Goal: Use online tool/utility: Utilize a website feature to perform a specific function

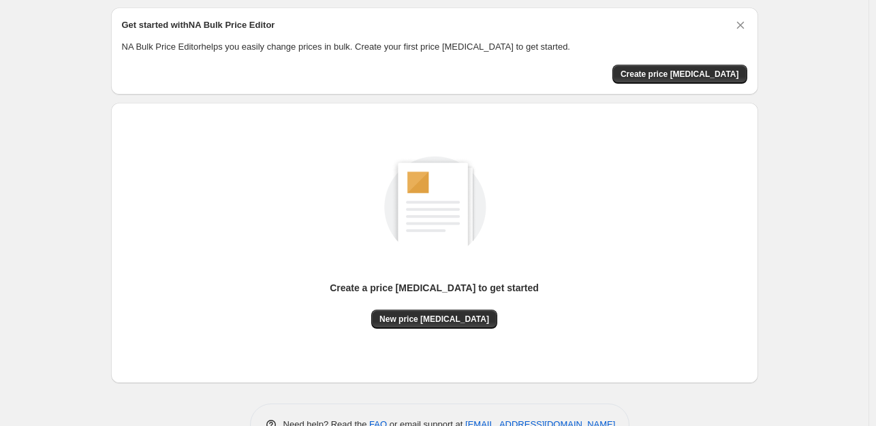
scroll to position [84, 0]
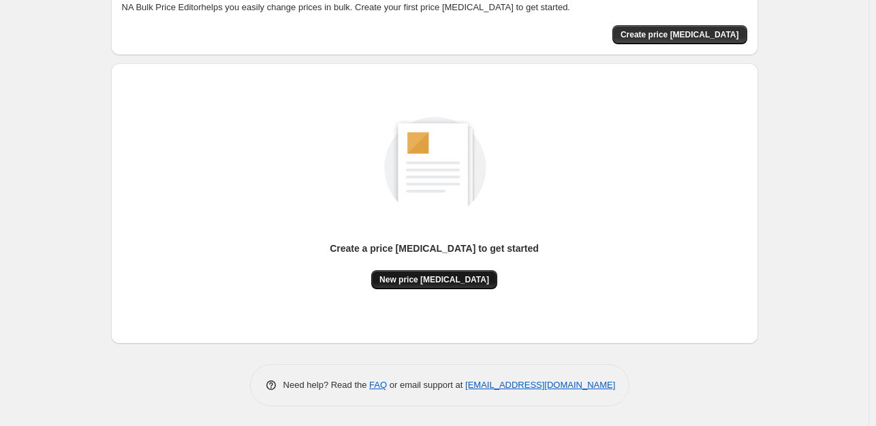
click at [423, 283] on span "New price [MEDICAL_DATA]" at bounding box center [434, 279] width 110 height 11
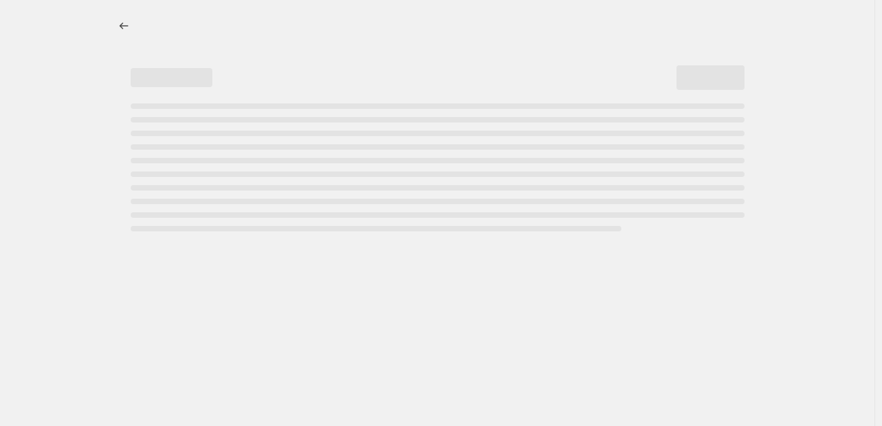
select select "percentage"
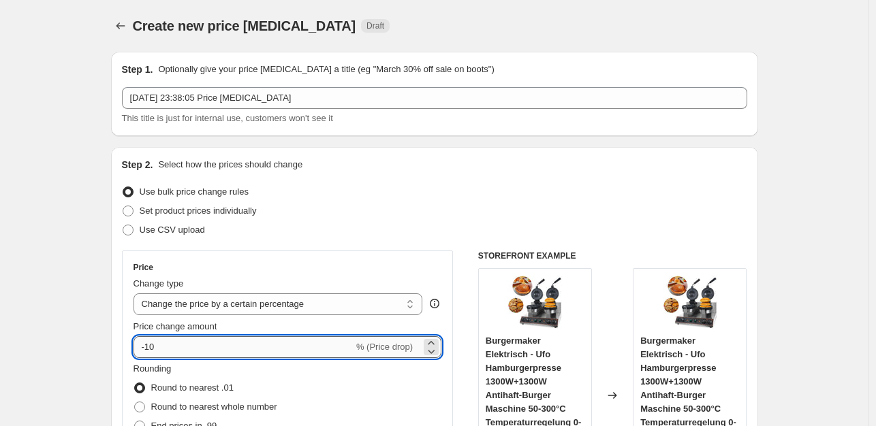
click at [204, 349] on input "-10" at bounding box center [243, 347] width 220 height 22
type input "-1"
click at [217, 355] on input "-35" at bounding box center [243, 347] width 220 height 22
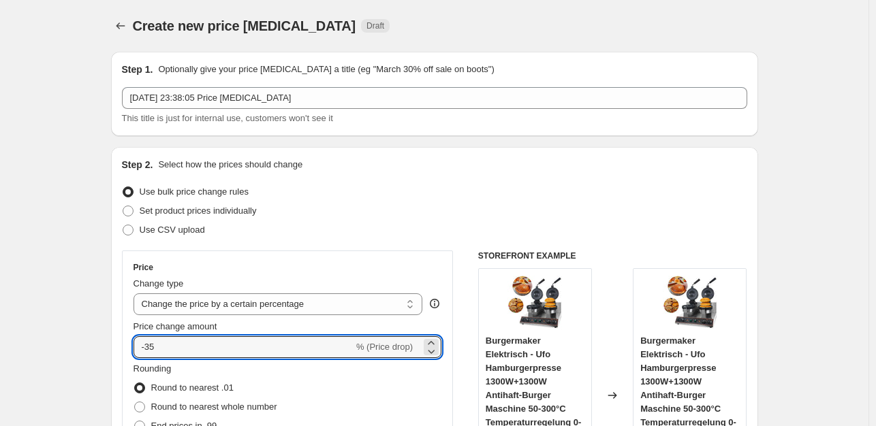
drag, startPoint x: 217, startPoint y: 355, endPoint x: 435, endPoint y: 324, distance: 220.7
click at [382, 276] on div "Price Change type Change the price to a certain amount Change the price by a ce…" at bounding box center [287, 373] width 308 height 223
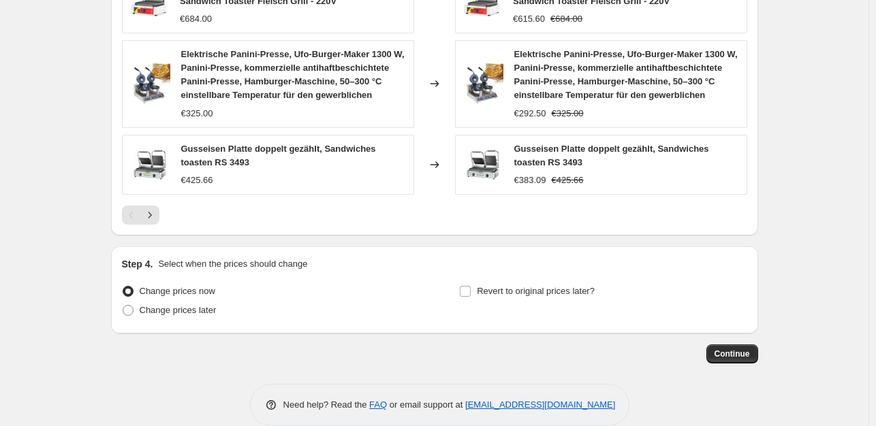
scroll to position [1065, 0]
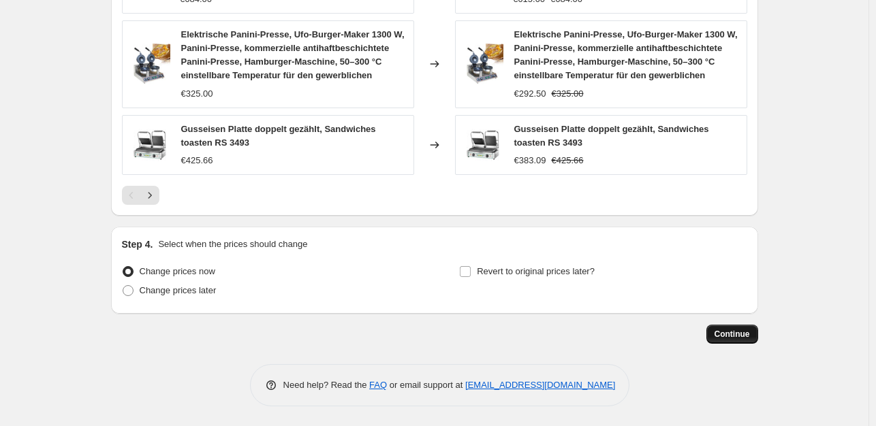
type input "-35"
click at [745, 334] on span "Continue" at bounding box center [731, 334] width 35 height 11
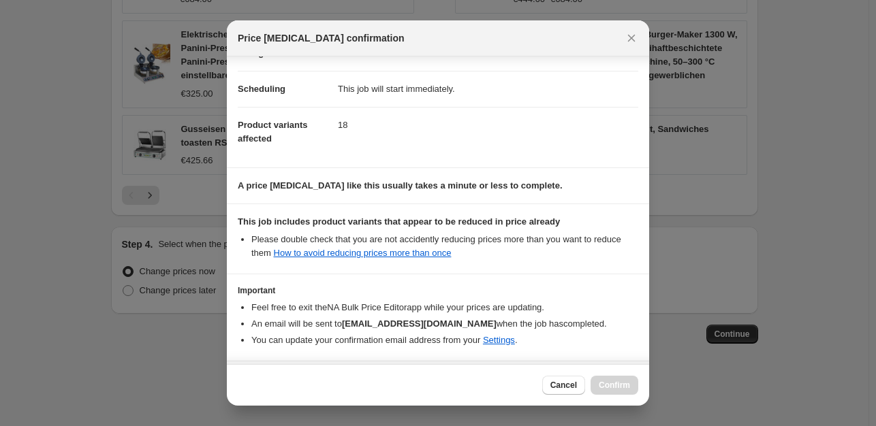
scroll to position [146, 0]
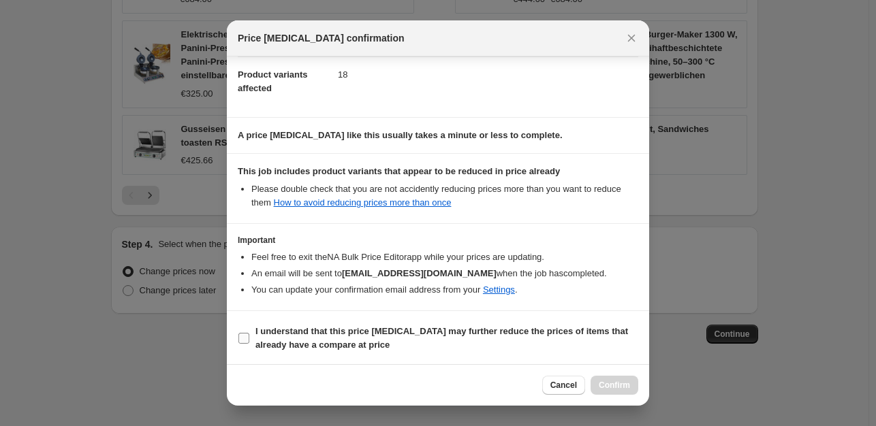
click at [245, 340] on input "I understand that this price [MEDICAL_DATA] may further reduce the prices of it…" at bounding box center [243, 338] width 11 height 11
checkbox input "true"
click at [616, 389] on span "Confirm" at bounding box center [614, 385] width 31 height 11
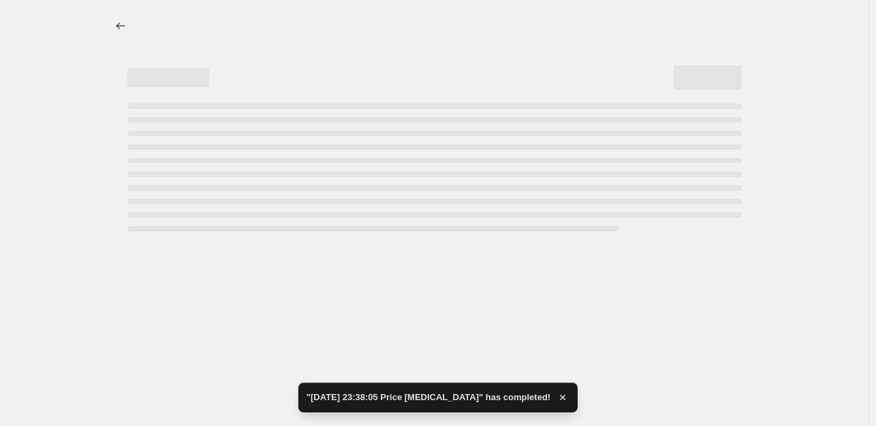
select select "percentage"
